Goal: Information Seeking & Learning: Find specific fact

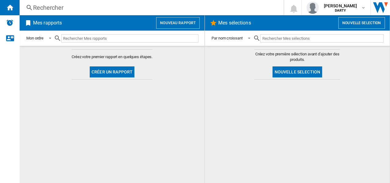
click at [100, 39] on input "text" at bounding box center [129, 38] width 137 height 8
click at [87, 39] on input "text" at bounding box center [129, 38] width 137 height 8
type input "4935799"
drag, startPoint x: 99, startPoint y: 38, endPoint x: 62, endPoint y: 37, distance: 37.0
click at [62, 37] on div "4935799" at bounding box center [126, 38] width 144 height 14
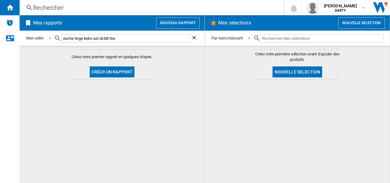
type input "seche linge beko asl dcb816w"
click at [29, 8] on ng-md-icon at bounding box center [29, 8] width 7 height 8
drag, startPoint x: 144, startPoint y: 38, endPoint x: 64, endPoint y: 41, distance: 80.2
click at [64, 41] on div "seche linge beko asl dcb816w" at bounding box center [126, 38] width 144 height 14
click at [29, 8] on ng-md-icon at bounding box center [29, 8] width 7 height 8
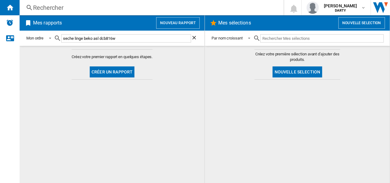
drag, startPoint x: 140, startPoint y: 37, endPoint x: 65, endPoint y: 39, distance: 75.6
click at [65, 39] on div "seche linge beko asl dcb816w" at bounding box center [126, 38] width 144 height 14
click at [37, 8] on div "Rechercher" at bounding box center [150, 7] width 234 height 9
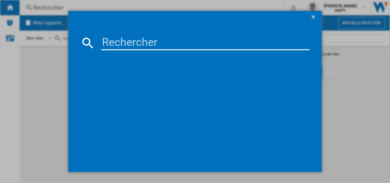
click at [111, 43] on input at bounding box center [205, 42] width 208 height 15
paste input "seche linge beko asl dcb816w"
type input "seche linge beko asl dcb816w"
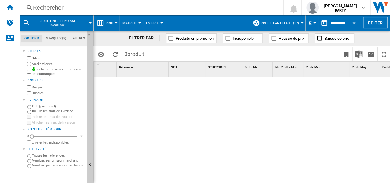
click at [42, 10] on div "Rechercher" at bounding box center [150, 7] width 234 height 9
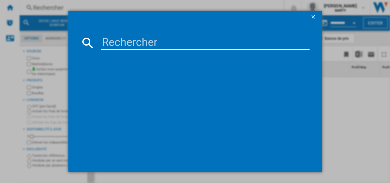
click at [112, 43] on input at bounding box center [205, 42] width 208 height 15
paste input "seche linge beko asl dcb816w"
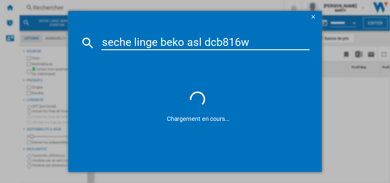
drag, startPoint x: 199, startPoint y: 40, endPoint x: 188, endPoint y: 42, distance: 11.1
click at [188, 42] on input "seche linge beko asl dcb816w" at bounding box center [205, 42] width 208 height 15
type input "seche linge beko dcb816w"
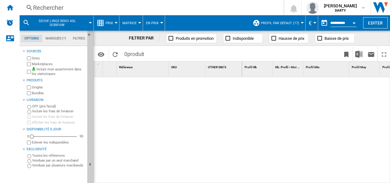
click at [54, 9] on div "Rechercher" at bounding box center [150, 7] width 234 height 9
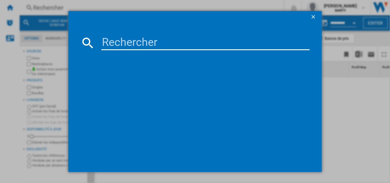
click at [113, 42] on input at bounding box center [205, 42] width 208 height 15
paste input "Sèche-linge à condensation Beko DCB816W AQUAWAVE"
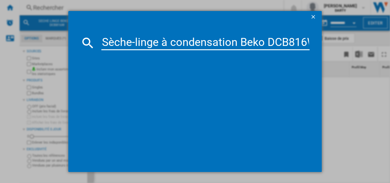
scroll to position [0, 68]
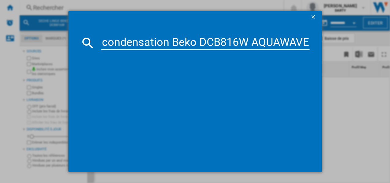
type input "Sèche-linge à condensation Beko DCB816W AQUAWAVE"
click at [311, 17] on ng-md-icon "getI18NText('BUTTONS.CLOSE_DIALOG')" at bounding box center [313, 17] width 7 height 7
